Goal: Information Seeking & Learning: Learn about a topic

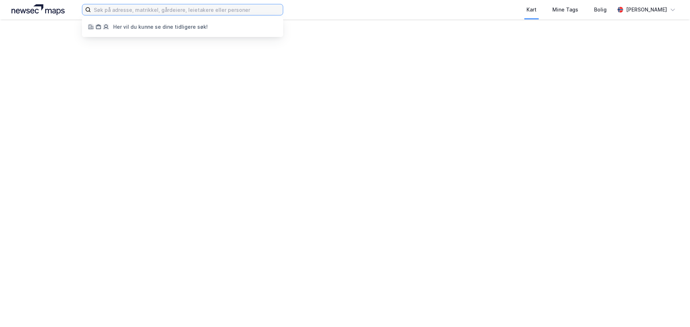
click at [183, 10] on input at bounding box center [187, 9] width 192 height 11
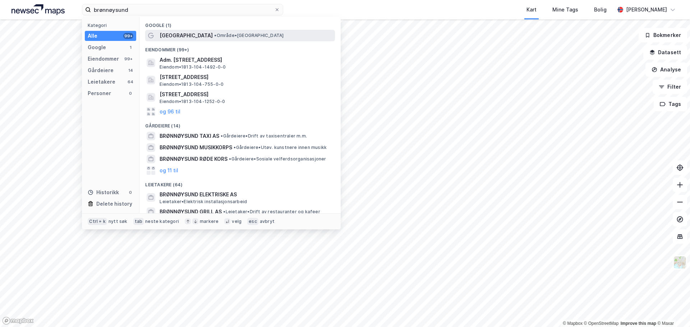
click at [167, 34] on span "[GEOGRAPHIC_DATA]" at bounding box center [186, 35] width 53 height 9
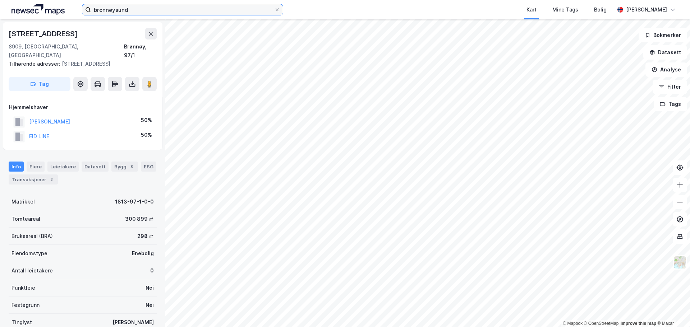
click at [153, 7] on input "brønnøysund" at bounding box center [182, 9] width 183 height 11
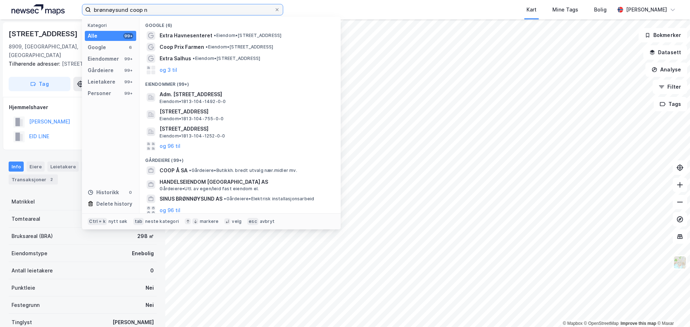
drag, startPoint x: 153, startPoint y: 9, endPoint x: 26, endPoint y: 8, distance: 126.5
click at [26, 8] on div "brønnøysund coop n Kategori Alle 99+ Google 6 Eiendommer 99+ Gårdeiere 99+ Leie…" at bounding box center [345, 9] width 690 height 19
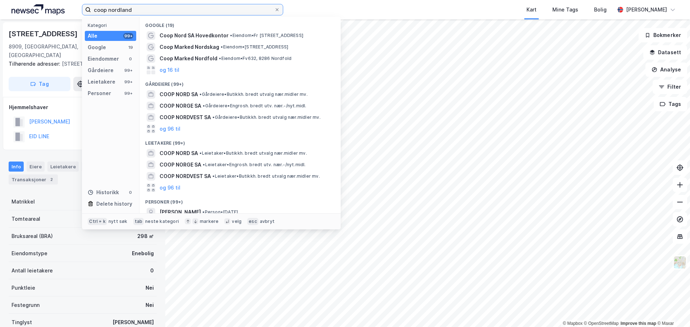
type input "coop nordland"
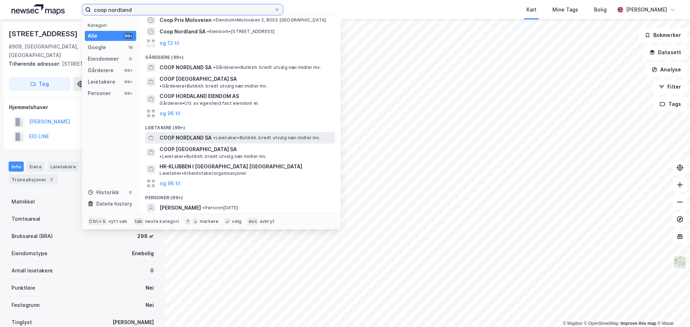
scroll to position [51, 0]
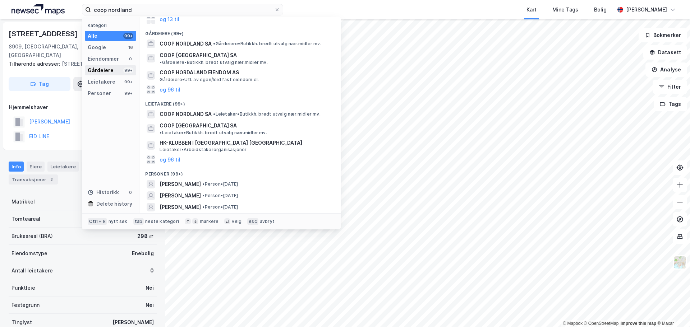
click at [102, 71] on div "Gårdeiere" at bounding box center [101, 70] width 26 height 9
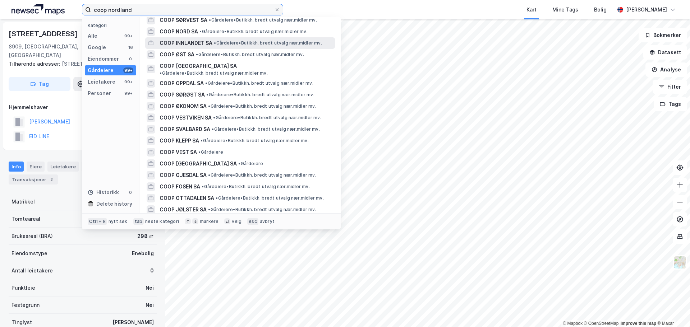
scroll to position [0, 0]
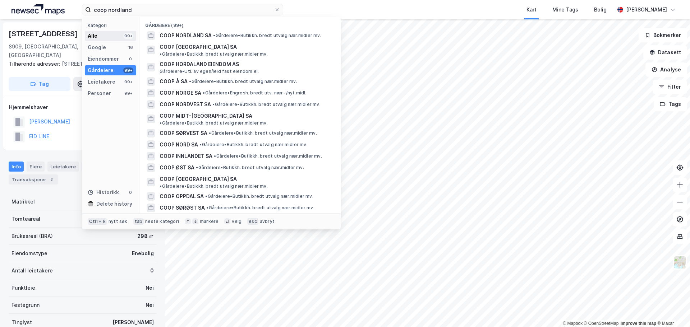
click at [97, 35] on div "Alle" at bounding box center [93, 36] width 10 height 9
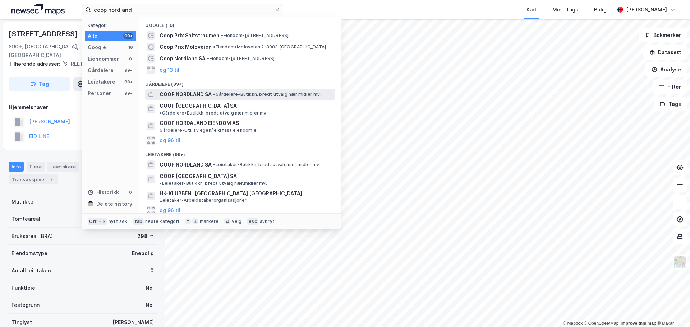
click at [194, 93] on span "COOP NORDLAND SA" at bounding box center [186, 94] width 52 height 9
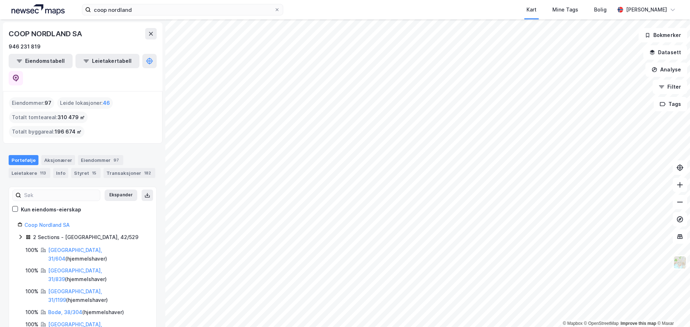
click at [445, 13] on div "coop nordland Kart Mine Tags Bolig [PERSON_NAME] © Mapbox © OpenStreetMap Impro…" at bounding box center [345, 163] width 690 height 327
click at [311, 327] on html "coop nordland Kart Mine Tags Bolig [PERSON_NAME] © Mapbox © OpenStreetMap Impro…" at bounding box center [345, 163] width 690 height 327
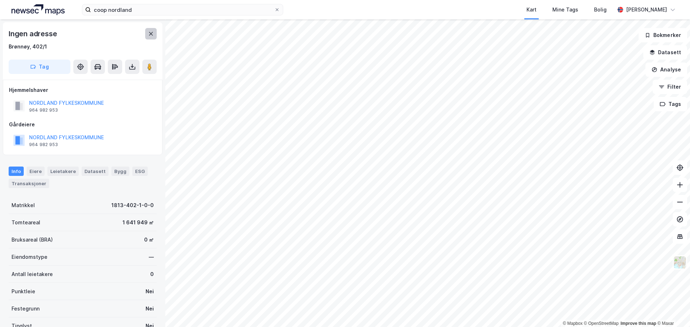
click at [151, 32] on icon at bounding box center [151, 34] width 6 height 6
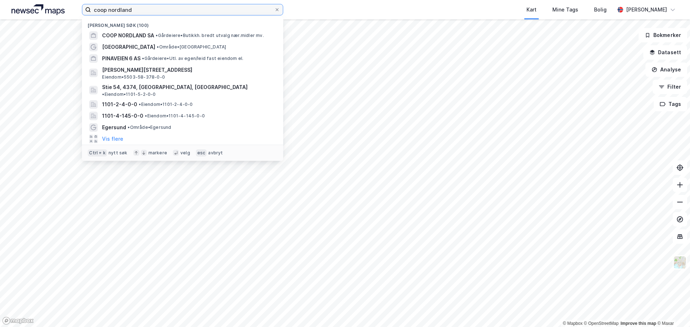
click at [149, 12] on input "coop nordland" at bounding box center [182, 9] width 183 height 11
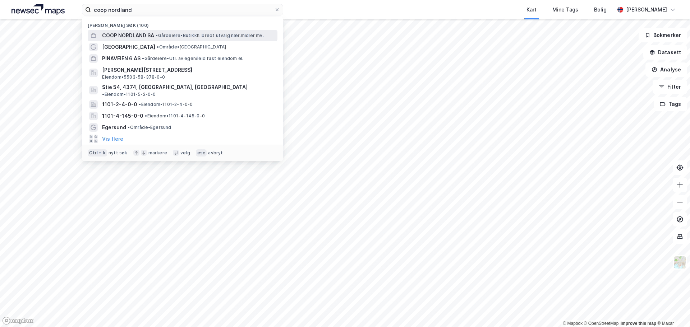
click at [131, 33] on span "COOP NORDLAND SA" at bounding box center [128, 35] width 52 height 9
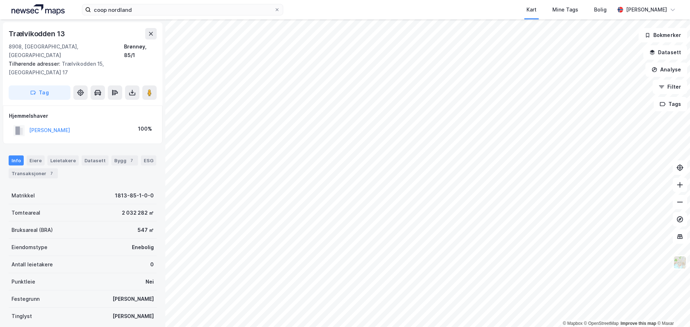
click at [281, 327] on html "coop nordland Kart Mine Tags Bolig [PERSON_NAME] © Mapbox © OpenStreetMap Impro…" at bounding box center [345, 163] width 690 height 327
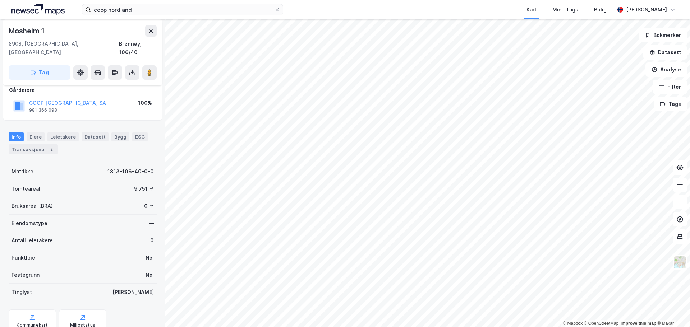
scroll to position [63, 0]
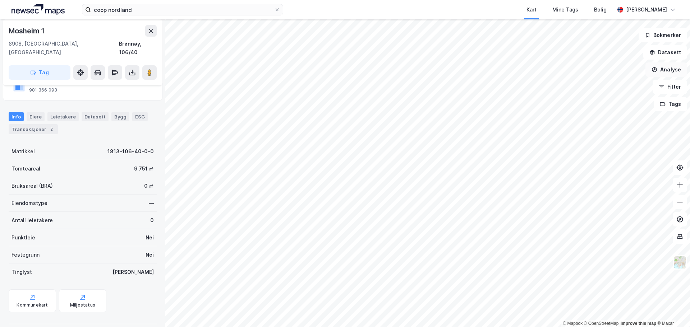
click at [675, 73] on button "Analyse" at bounding box center [666, 70] width 42 height 14
click at [671, 55] on button "Datasett" at bounding box center [665, 52] width 44 height 14
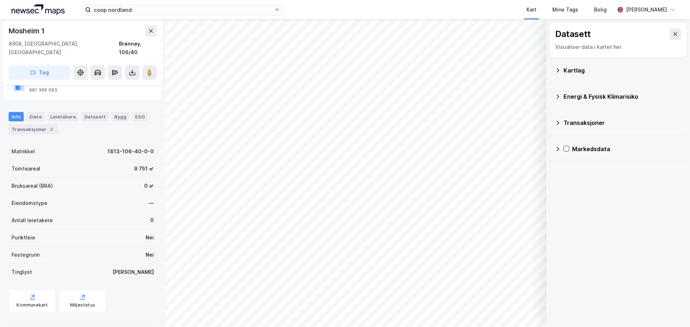
click at [558, 73] on icon at bounding box center [558, 71] width 6 height 6
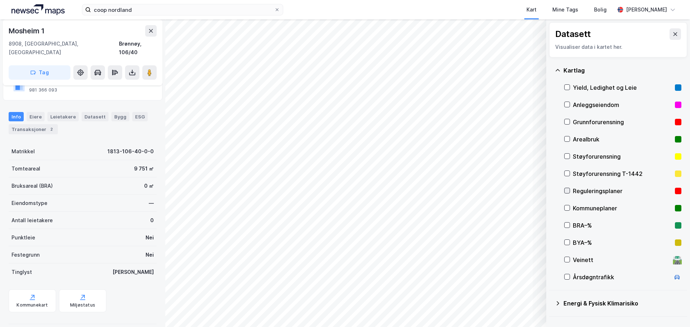
click at [565, 191] on icon at bounding box center [566, 190] width 5 height 5
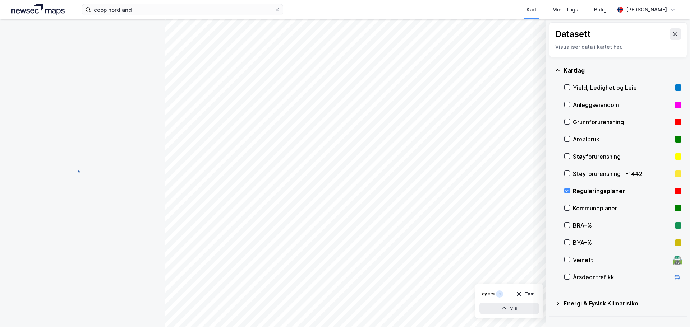
scroll to position [63, 0]
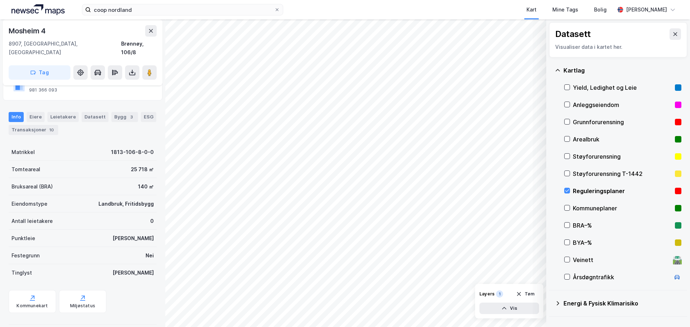
scroll to position [63, 0]
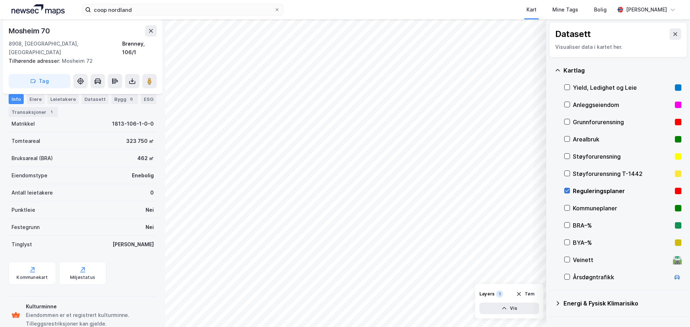
click at [567, 191] on icon at bounding box center [566, 190] width 5 height 5
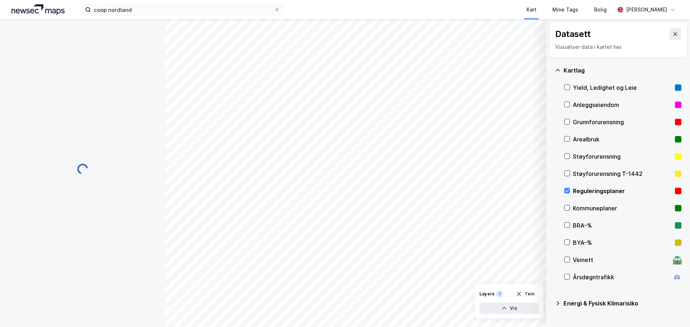
scroll to position [63, 0]
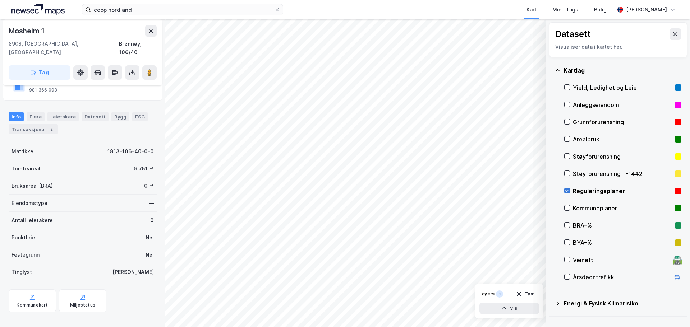
click at [566, 189] on icon at bounding box center [566, 190] width 5 height 5
click at [38, 112] on div "Eiere" at bounding box center [36, 116] width 18 height 9
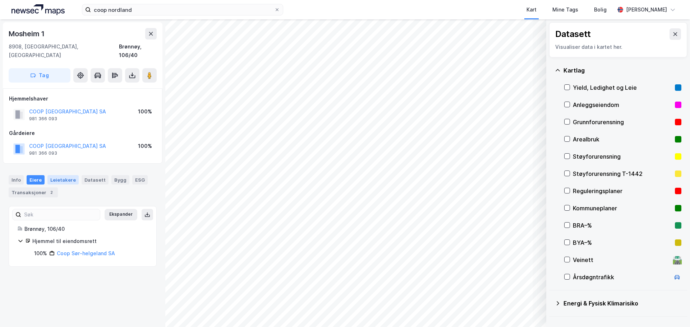
click at [64, 175] on div "Leietakere" at bounding box center [62, 179] width 31 height 9
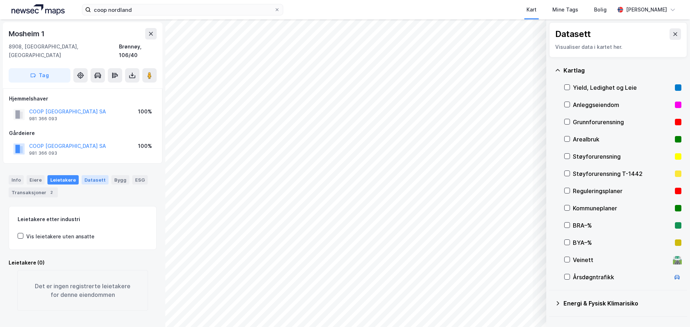
click at [83, 175] on div "Datasett" at bounding box center [95, 179] width 27 height 9
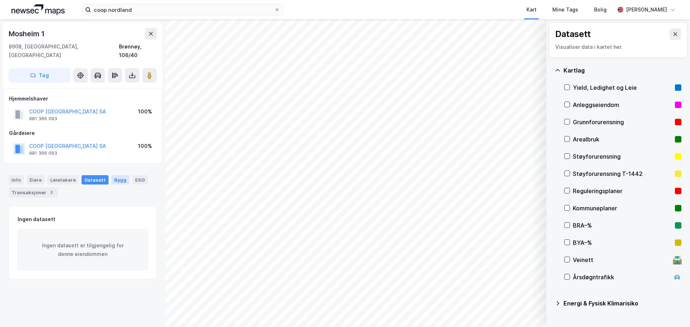
click at [111, 175] on div "Bygg" at bounding box center [120, 179] width 18 height 9
click at [124, 175] on div "Info [PERSON_NAME] Datasett Bygg ESG Transaksjoner 2" at bounding box center [83, 186] width 148 height 22
click at [133, 175] on div "ESG" at bounding box center [139, 179] width 15 height 9
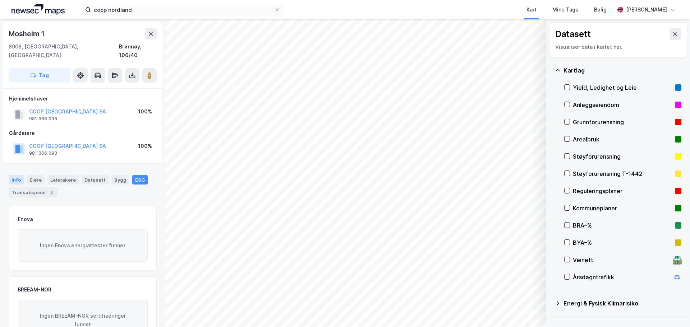
click at [20, 175] on div "Info" at bounding box center [16, 179] width 15 height 9
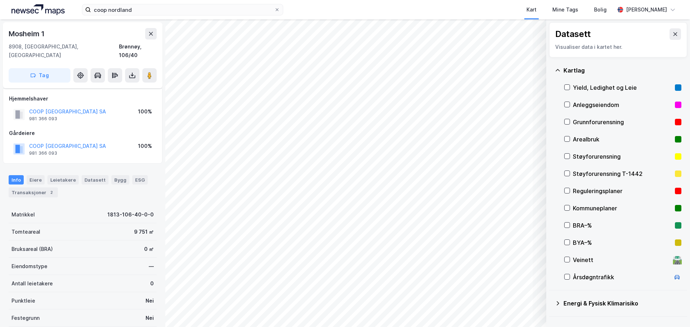
scroll to position [63, 0]
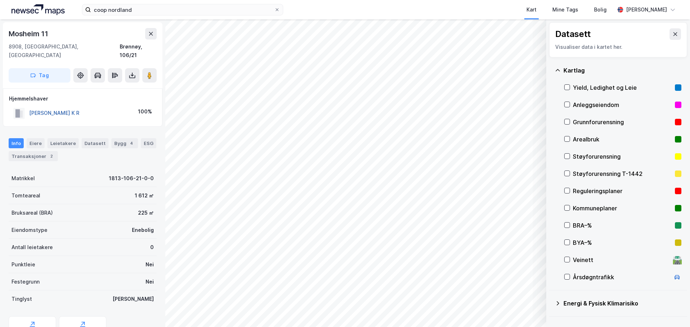
click at [0, 0] on button "[PERSON_NAME] K R" at bounding box center [0, 0] width 0 height 0
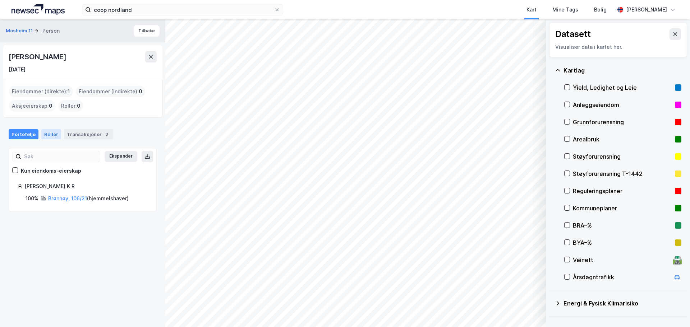
click at [48, 134] on div "Roller" at bounding box center [51, 134] width 20 height 10
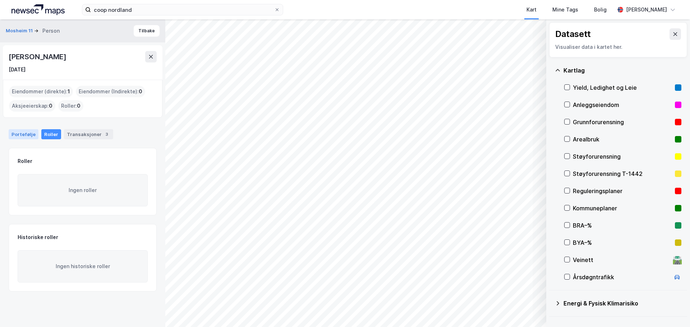
click at [28, 132] on div "Portefølje" at bounding box center [24, 134] width 30 height 10
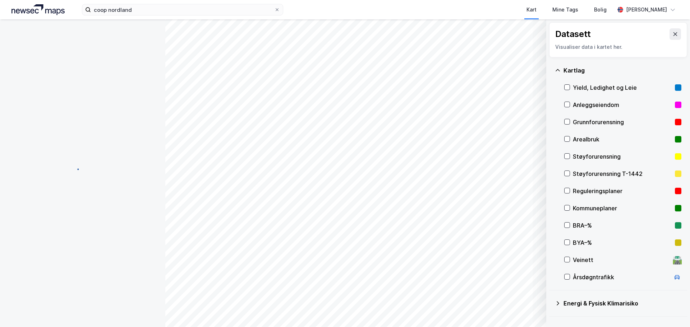
scroll to position [1, 0]
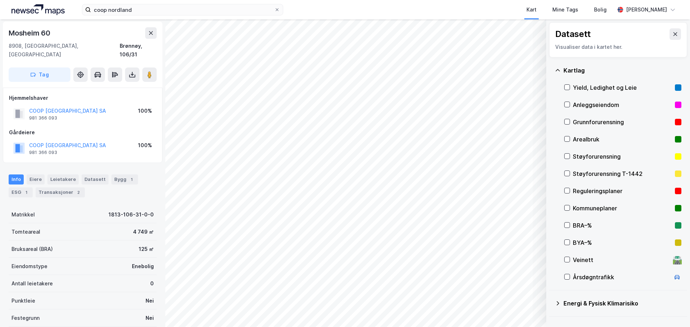
scroll to position [1, 0]
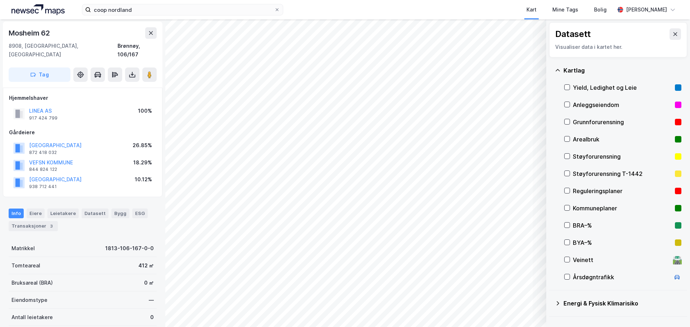
scroll to position [1, 0]
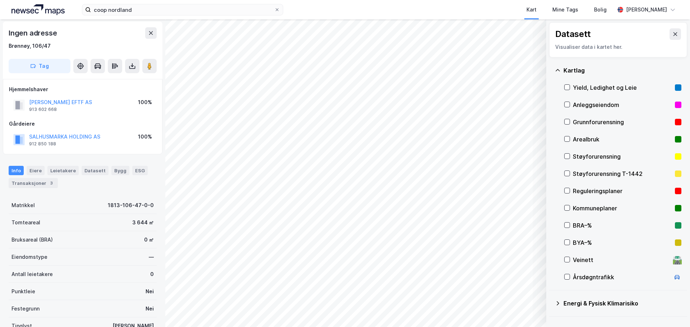
scroll to position [1, 0]
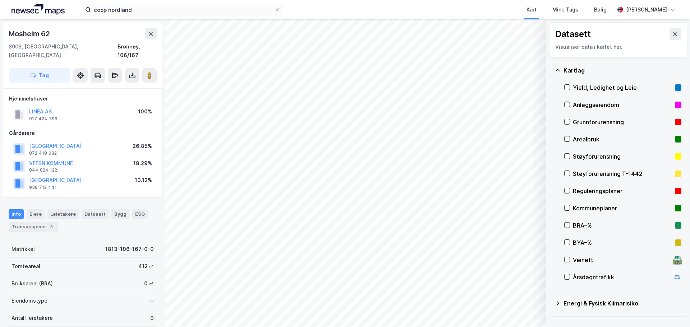
scroll to position [1, 0]
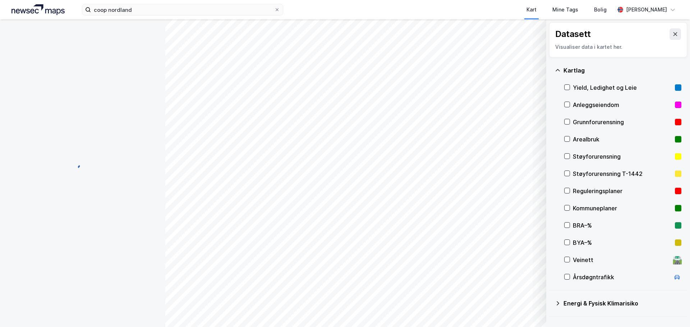
scroll to position [1, 0]
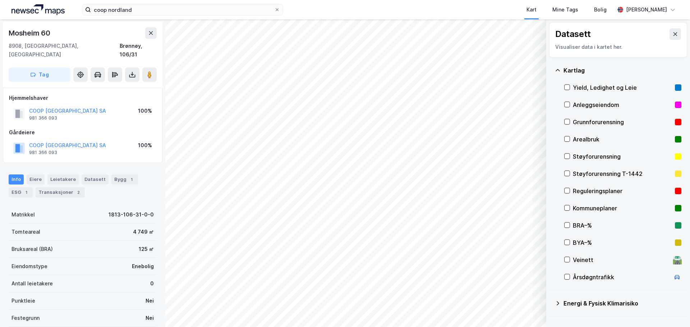
scroll to position [1, 0]
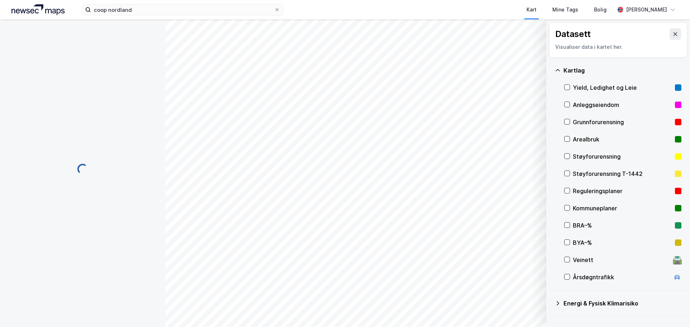
scroll to position [1, 0]
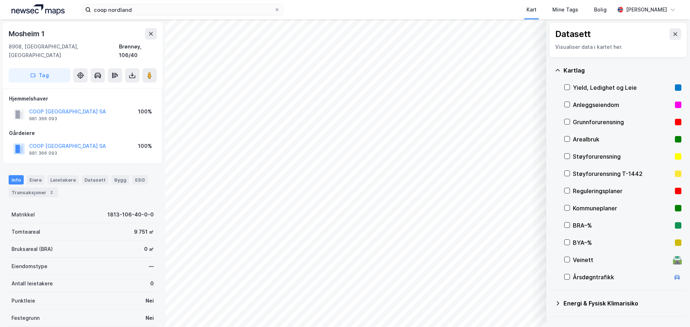
scroll to position [1, 0]
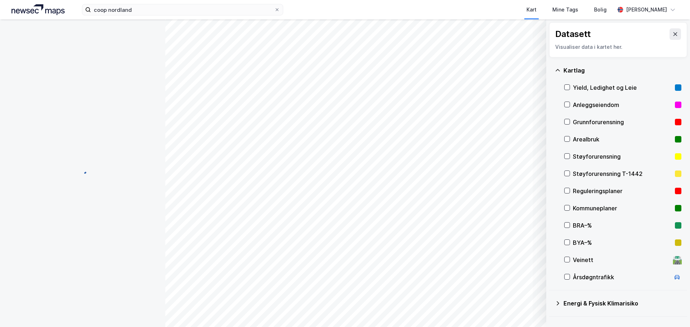
scroll to position [1, 0]
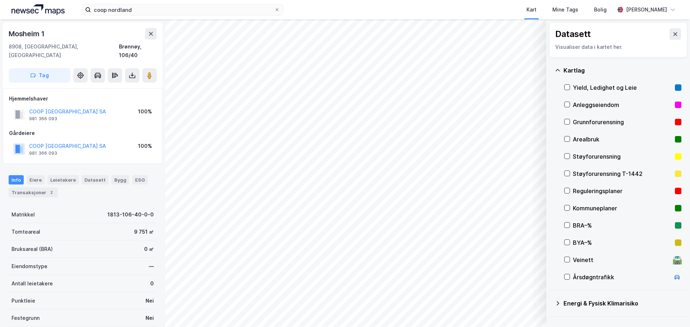
scroll to position [1, 0]
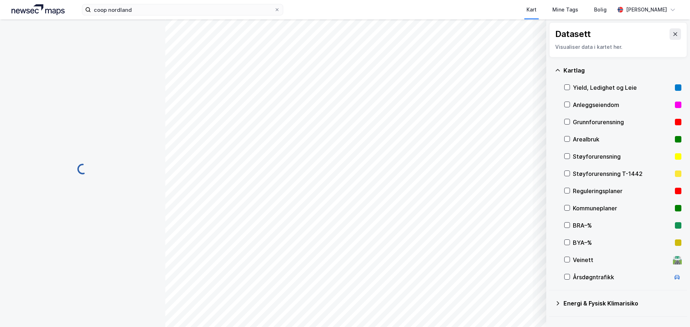
scroll to position [1, 0]
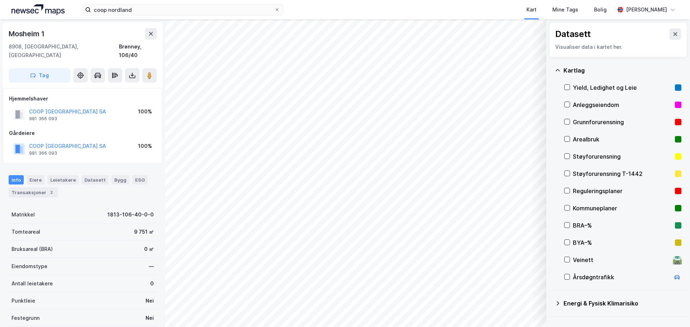
scroll to position [1, 0]
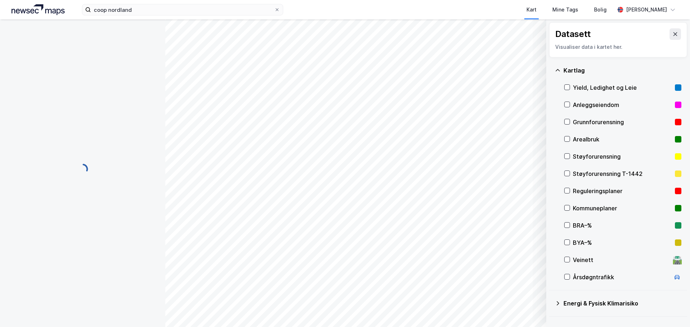
scroll to position [1, 0]
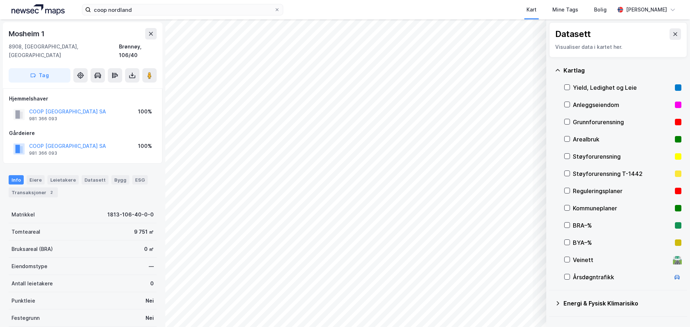
scroll to position [1, 0]
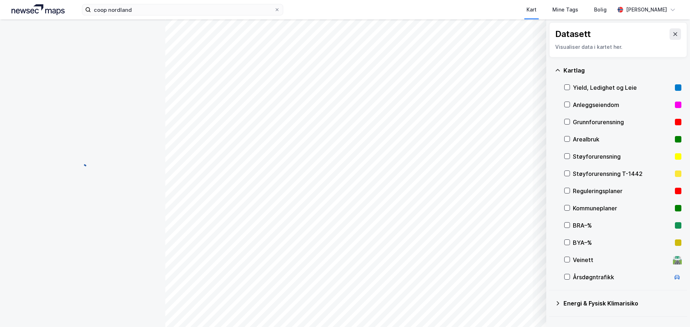
scroll to position [1, 0]
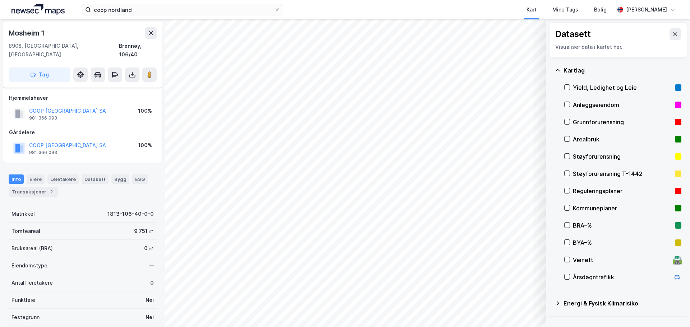
scroll to position [63, 0]
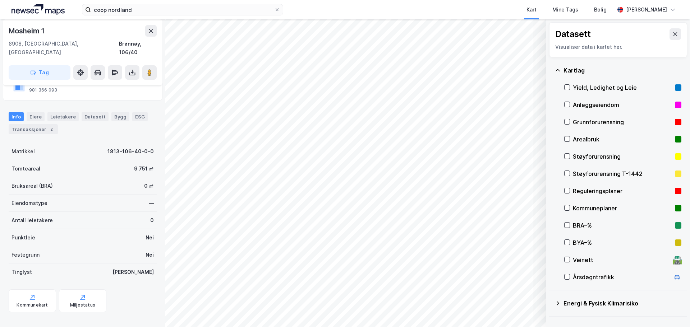
scroll to position [63, 0]
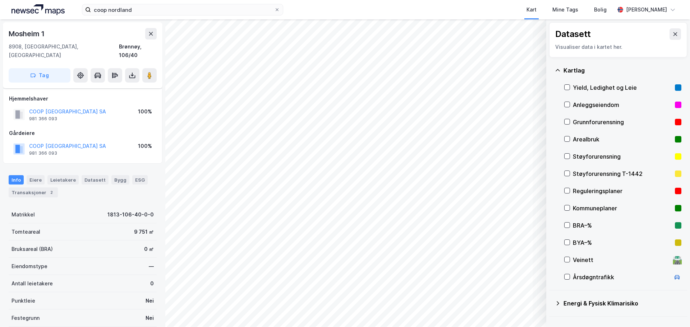
scroll to position [63, 0]
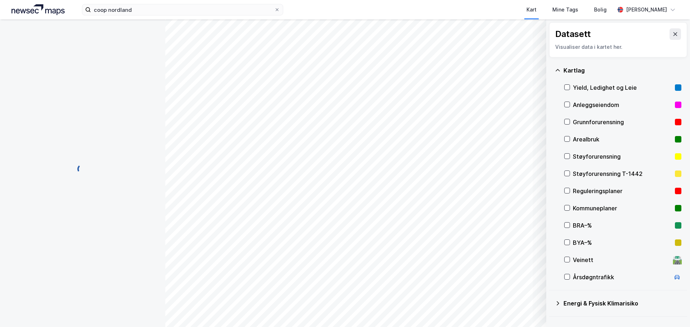
scroll to position [63, 0]
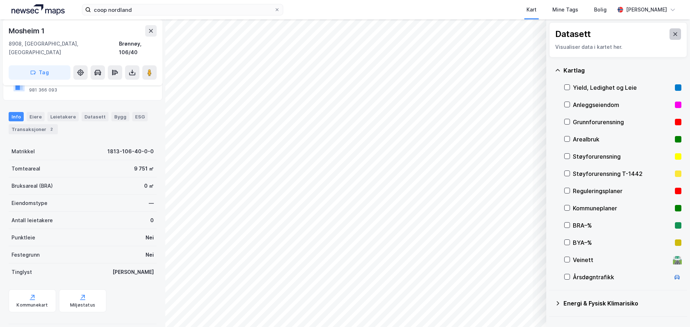
click at [673, 35] on icon at bounding box center [675, 34] width 4 height 4
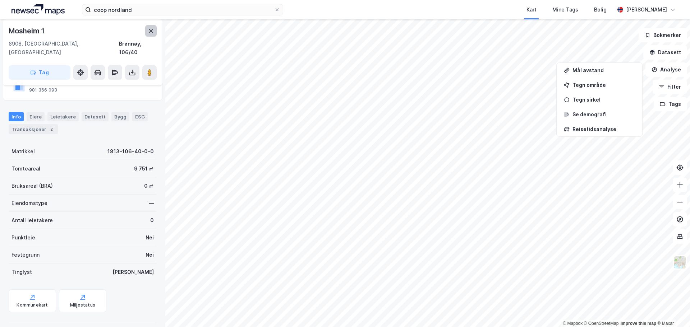
click at [152, 29] on icon at bounding box center [151, 31] width 6 height 6
